Goal: Information Seeking & Learning: Learn about a topic

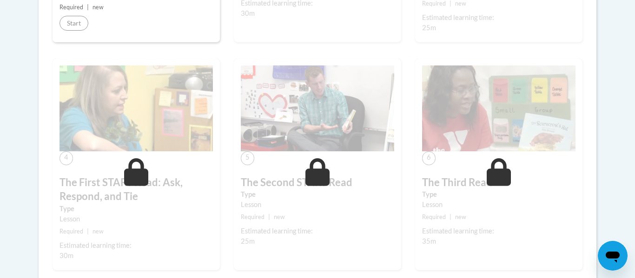
scroll to position [428, 0]
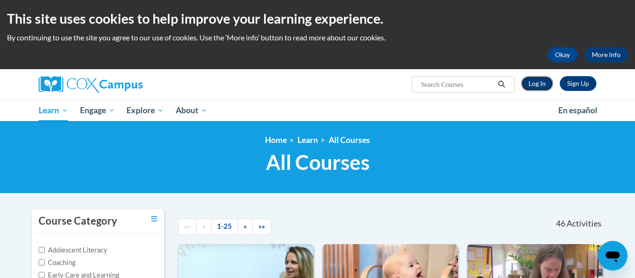
click at [543, 81] on link "Log In" at bounding box center [537, 83] width 32 height 15
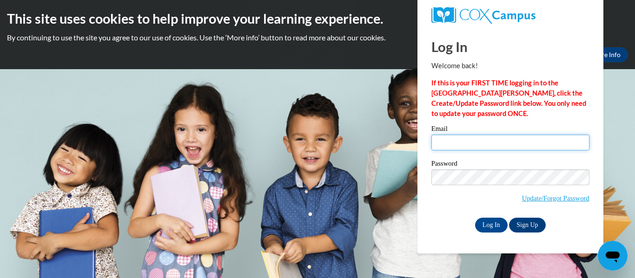
click at [453, 136] on input "Email" at bounding box center [510, 143] width 158 height 16
type input "amy.miller@myhhcs.org"
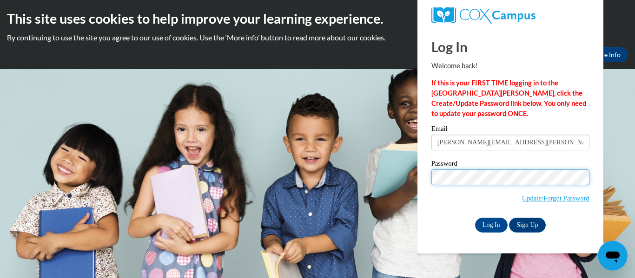
click at [475, 218] on input "Log In" at bounding box center [491, 225] width 33 height 15
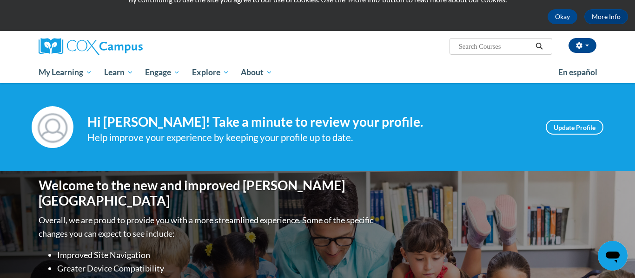
scroll to position [37, 0]
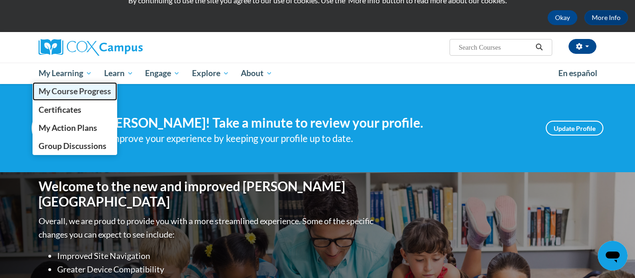
click at [89, 95] on span "My Course Progress" at bounding box center [75, 91] width 73 height 10
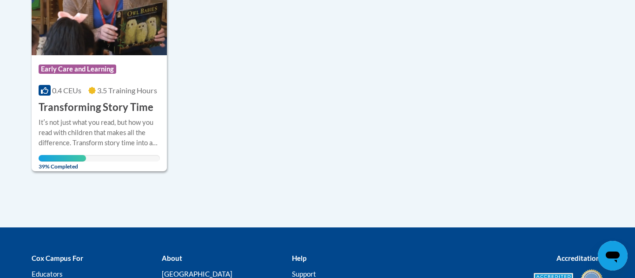
scroll to position [279, 0]
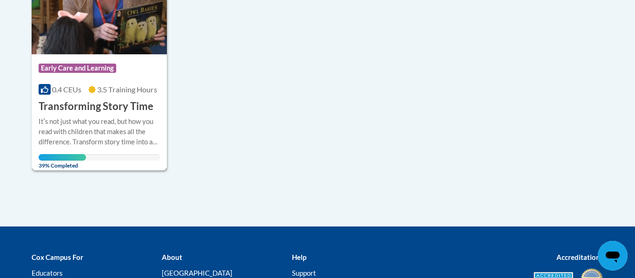
click at [113, 110] on h3 "Transforming Story Time" at bounding box center [96, 106] width 115 height 14
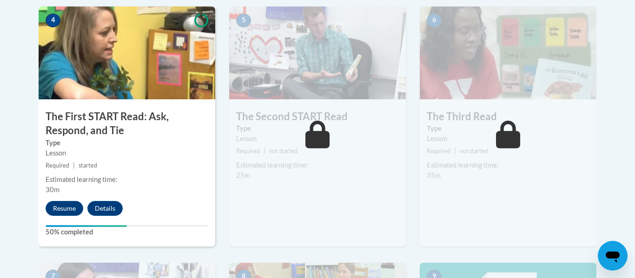
scroll to position [595, 0]
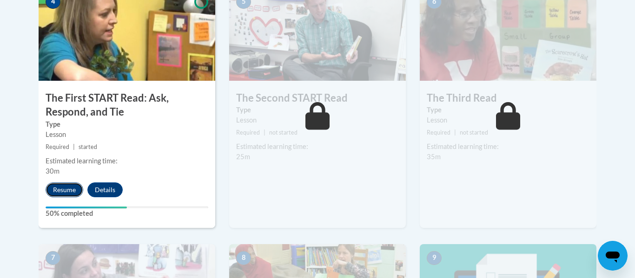
click at [71, 188] on button "Resume" at bounding box center [65, 190] width 38 height 15
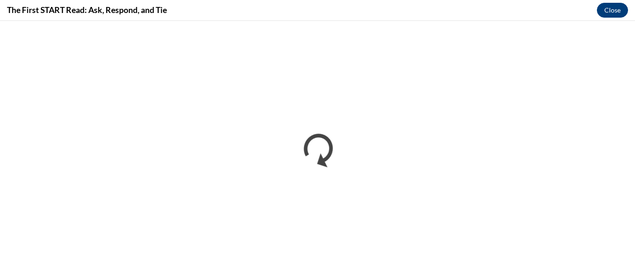
scroll to position [0, 0]
